Goal: Task Accomplishment & Management: Use online tool/utility

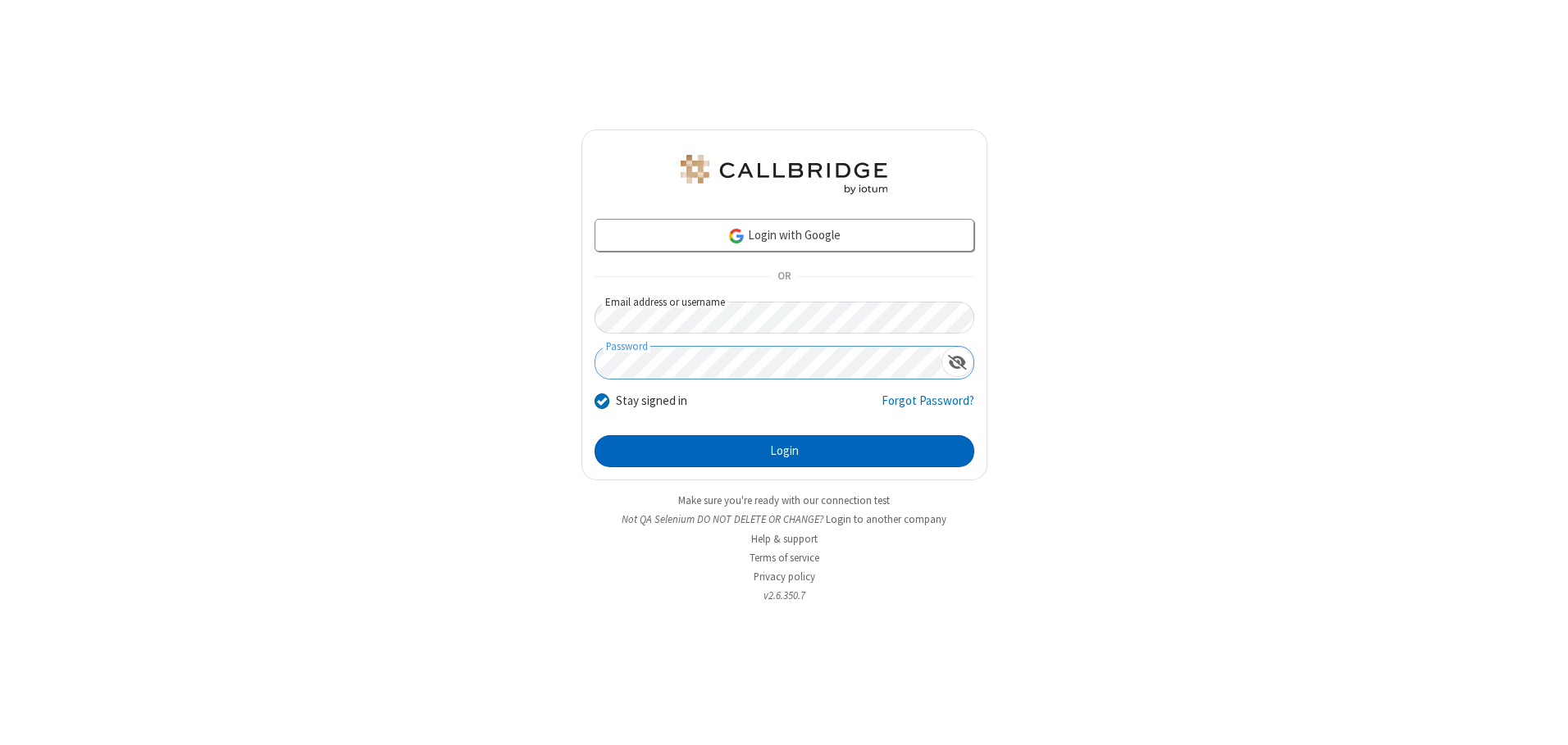
click at [784, 451] on button "Login" at bounding box center [784, 451] width 379 height 33
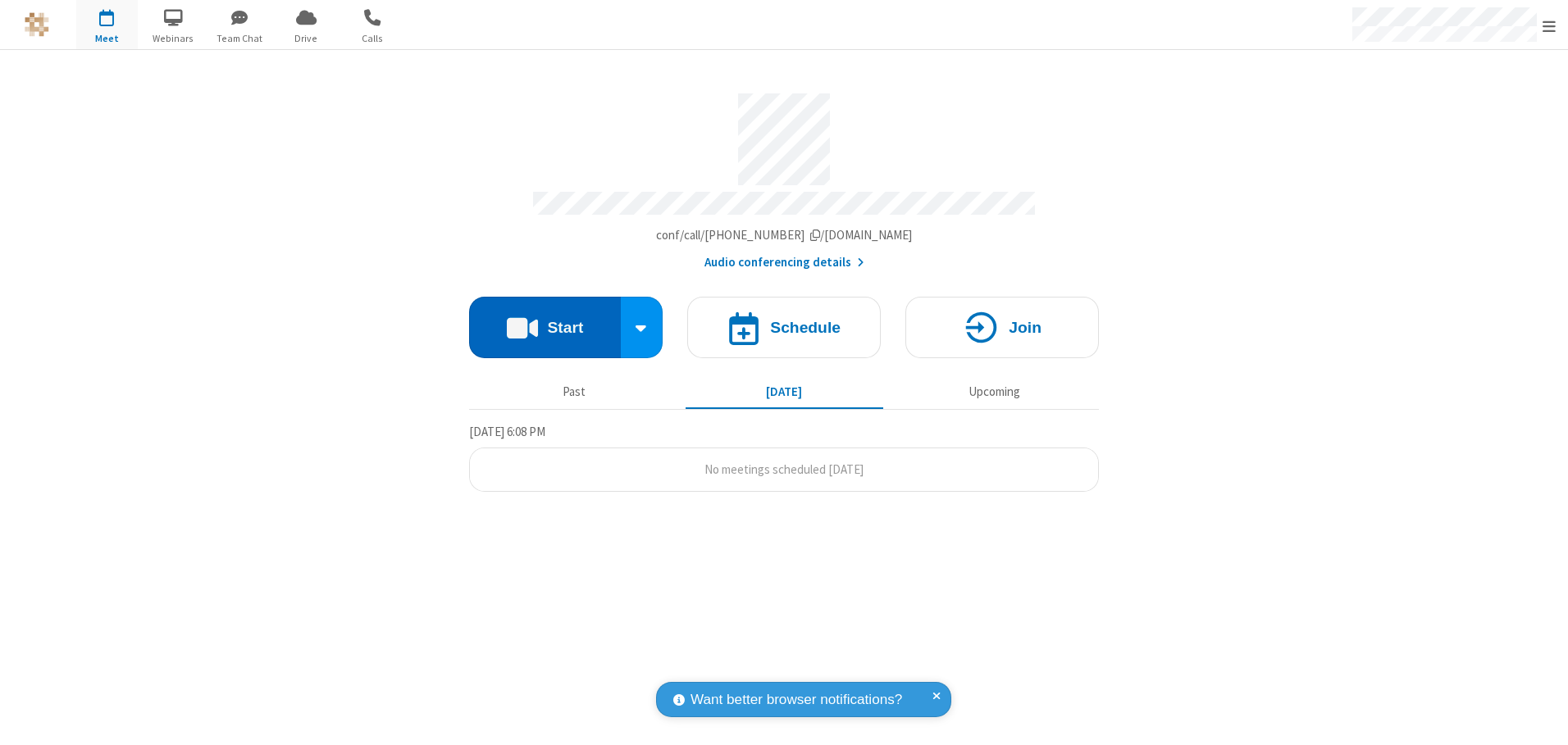
click at [545, 321] on button "Start" at bounding box center [545, 327] width 152 height 62
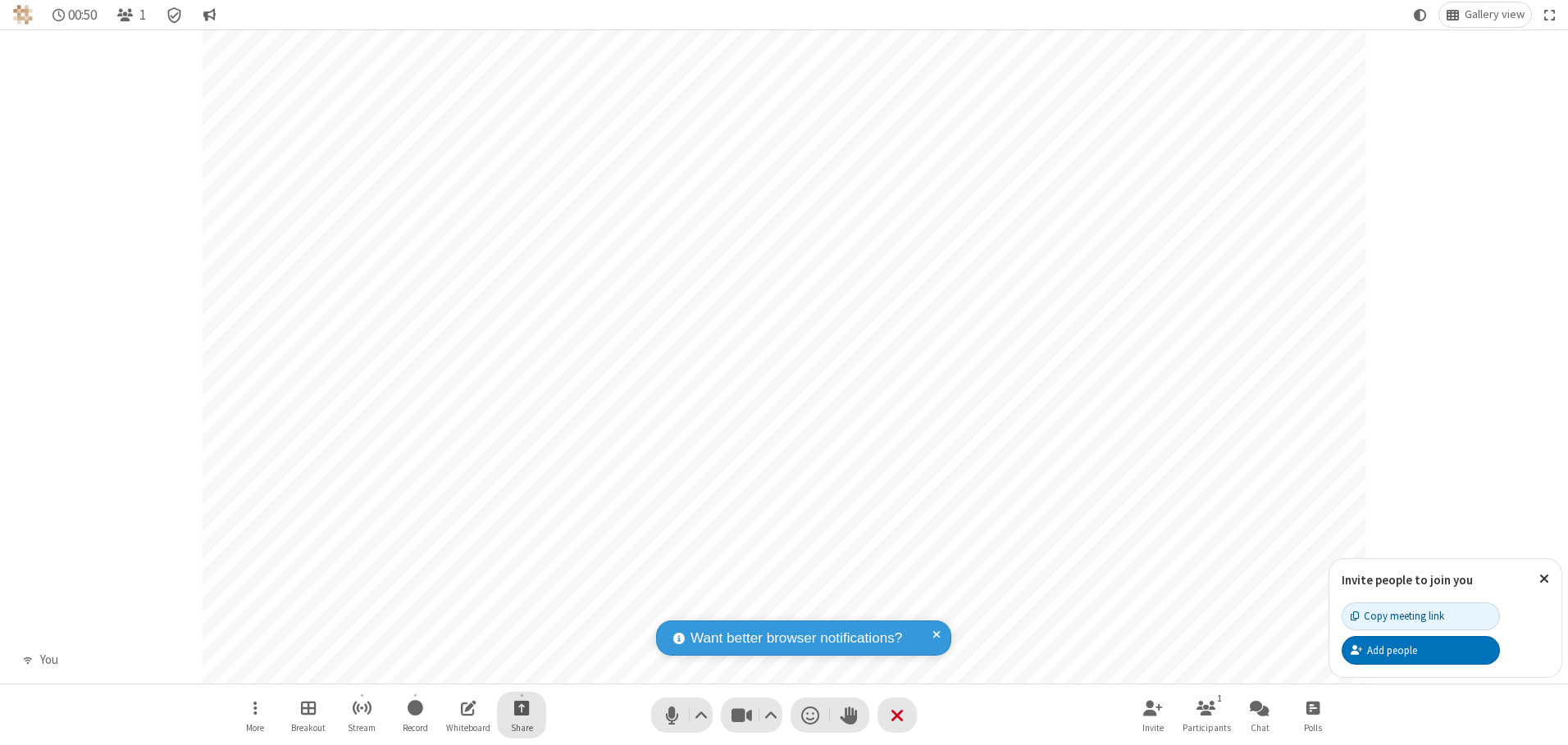
click at [522, 707] on span "Start sharing" at bounding box center [522, 708] width 15 height 20
click at [455, 668] on span "Share my screen" at bounding box center [455, 669] width 19 height 14
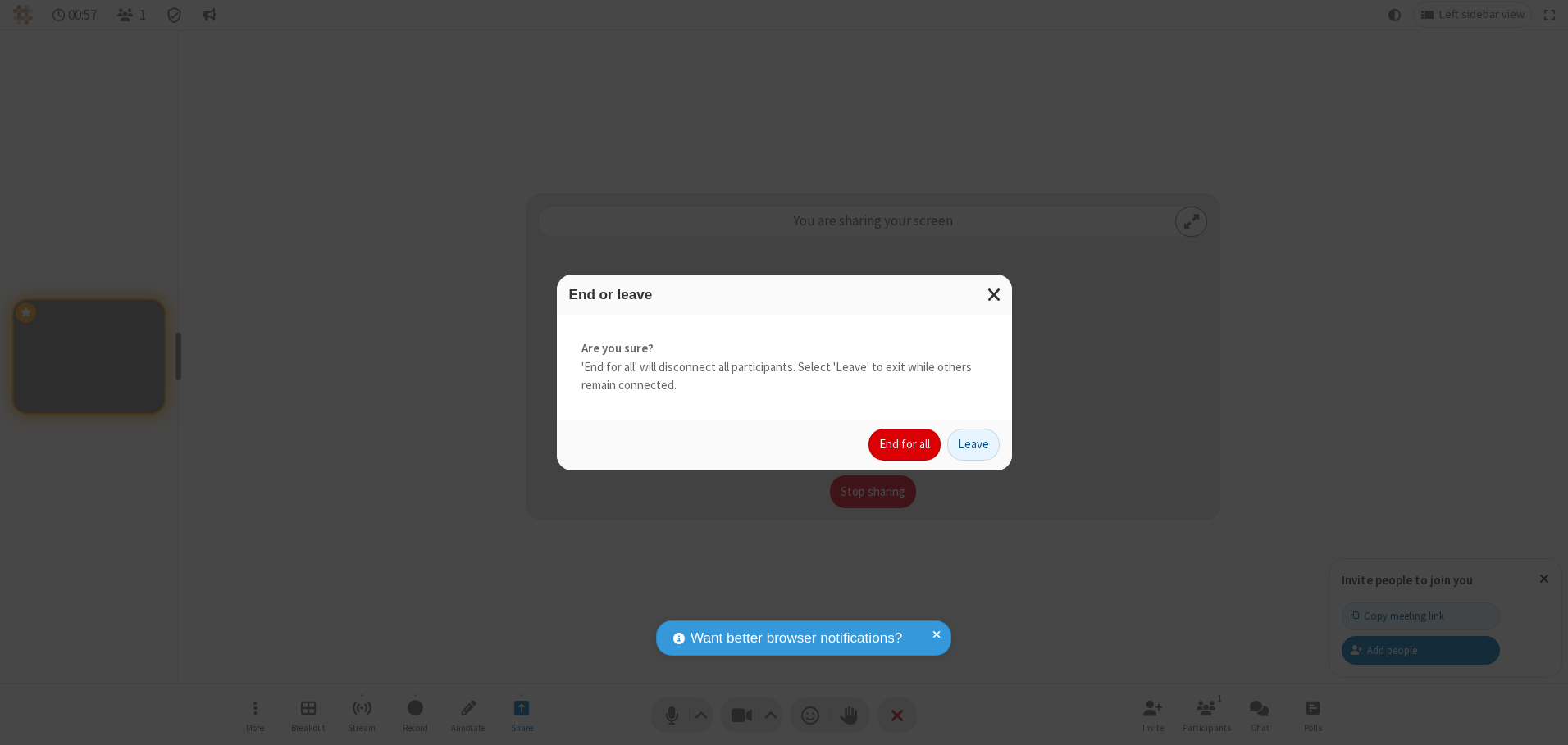
click at [905, 444] on button "End for all" at bounding box center [905, 445] width 72 height 33
